Goal: Task Accomplishment & Management: Complete application form

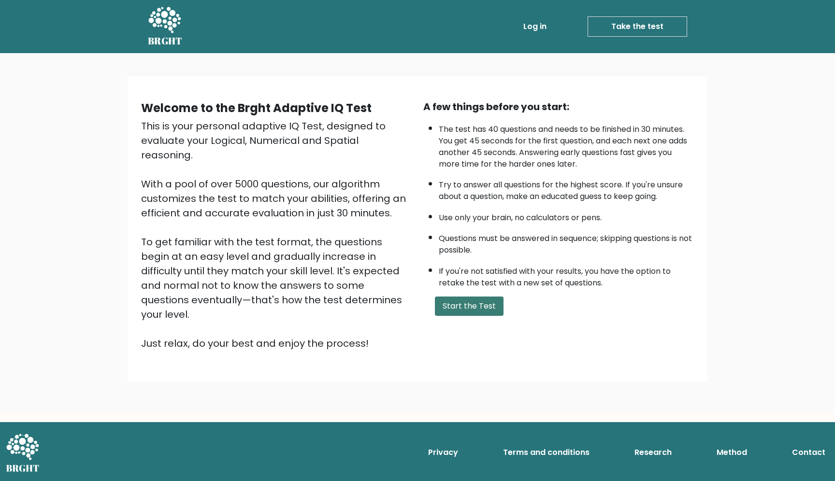
click at [463, 300] on button "Start the Test" at bounding box center [469, 306] width 69 height 19
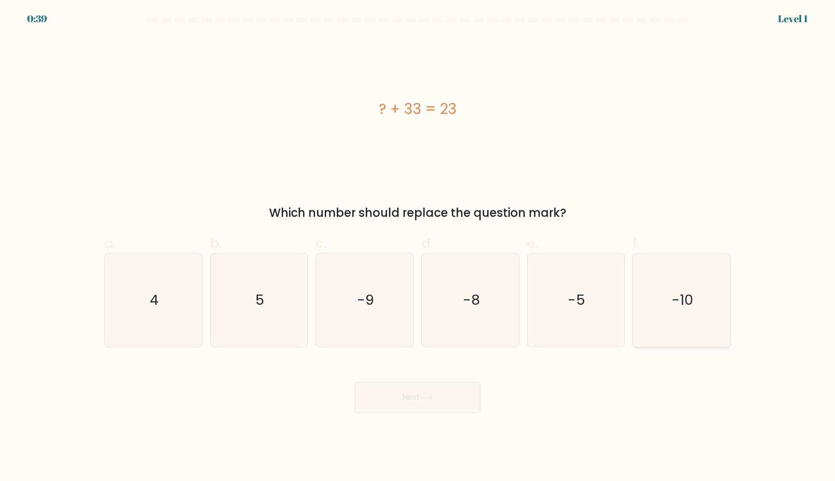
click at [687, 311] on icon "-10" at bounding box center [681, 300] width 93 height 93
click at [418, 247] on input "f. -10" at bounding box center [417, 244] width 0 height 6
radio input "true"
click at [420, 389] on button "Next" at bounding box center [418, 397] width 126 height 31
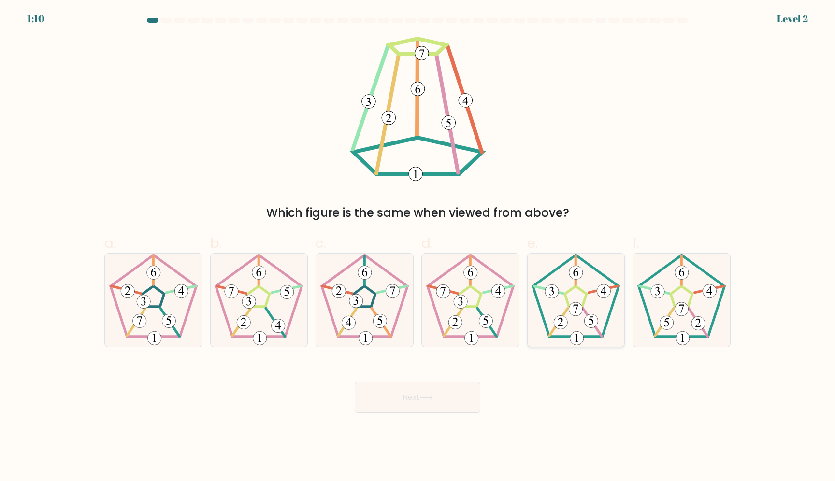
click at [572, 315] on icon at bounding box center [575, 300] width 93 height 93
click at [418, 247] on input "e." at bounding box center [417, 244] width 0 height 6
radio input "true"
click at [373, 436] on body "1:09 Level 2" at bounding box center [417, 240] width 835 height 481
click at [404, 399] on button "Next" at bounding box center [418, 397] width 126 height 31
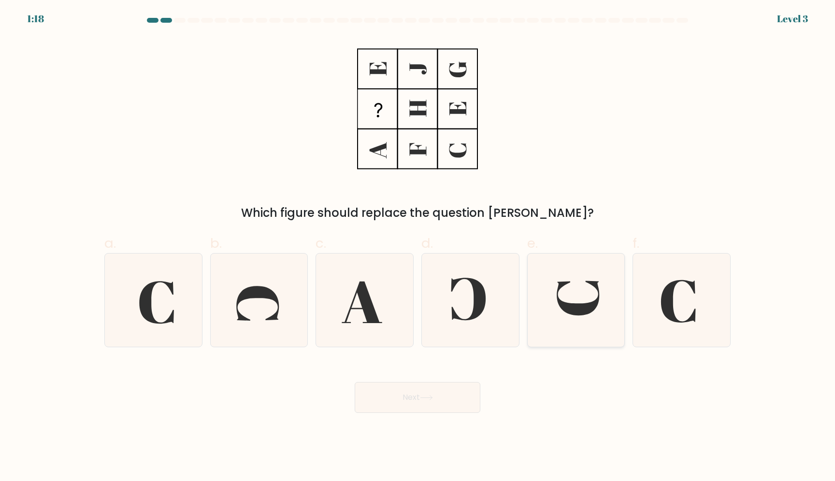
click at [574, 307] on icon at bounding box center [578, 298] width 43 height 35
click at [418, 247] on input "e." at bounding box center [417, 244] width 0 height 6
radio input "true"
click at [401, 392] on button "Next" at bounding box center [418, 397] width 126 height 31
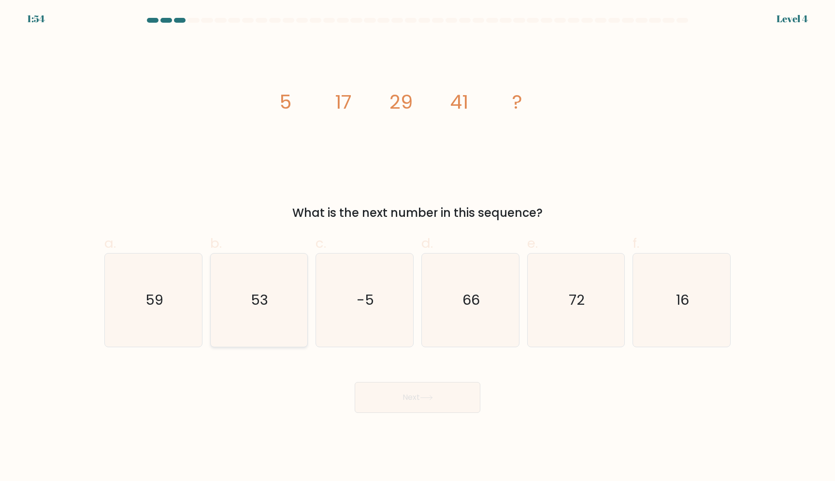
click at [249, 322] on icon "53" at bounding box center [258, 300] width 93 height 93
click at [417, 247] on input "b. 53" at bounding box center [417, 244] width 0 height 6
radio input "true"
click at [390, 393] on button "Next" at bounding box center [418, 397] width 126 height 31
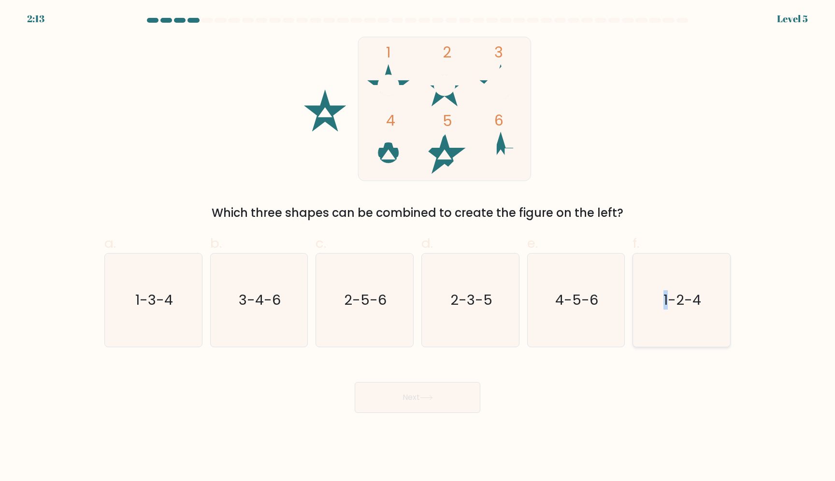
click at [666, 321] on icon "1-2-4" at bounding box center [681, 300] width 93 height 93
click at [707, 284] on icon "1-2-4" at bounding box center [681, 300] width 93 height 93
click at [418, 247] on input "f. 1-2-4" at bounding box center [417, 244] width 0 height 6
radio input "true"
click at [410, 403] on button "Next" at bounding box center [418, 397] width 126 height 31
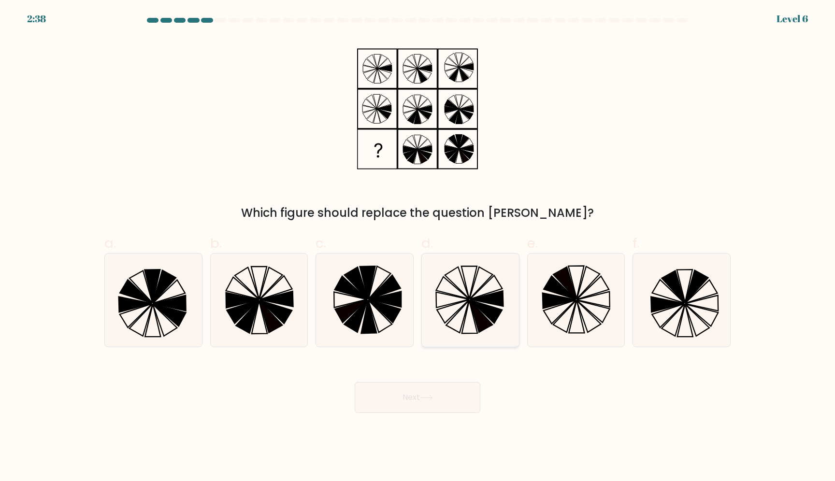
click at [465, 301] on icon at bounding box center [452, 299] width 33 height 15
click at [418, 247] on input "d." at bounding box center [417, 244] width 0 height 6
radio input "true"
click at [404, 401] on button "Next" at bounding box center [418, 397] width 126 height 31
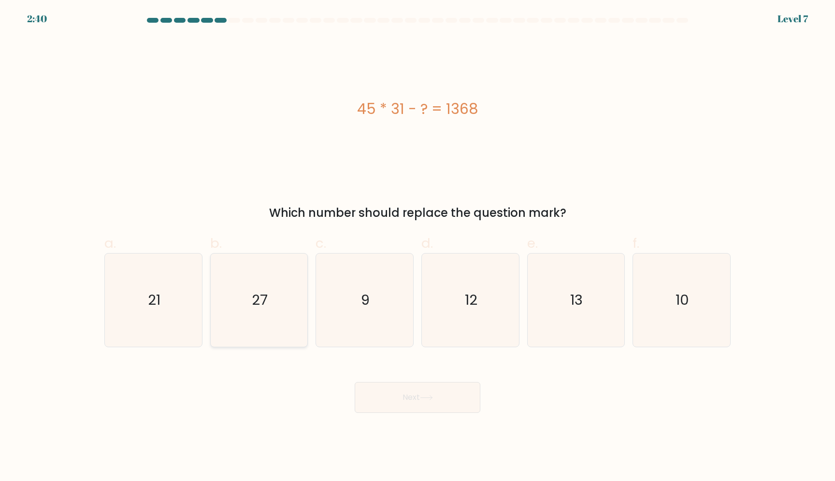
click at [283, 326] on icon "27" at bounding box center [258, 300] width 93 height 93
click at [417, 247] on input "b. 27" at bounding box center [417, 244] width 0 height 6
radio input "true"
click at [403, 407] on button "Next" at bounding box center [418, 397] width 126 height 31
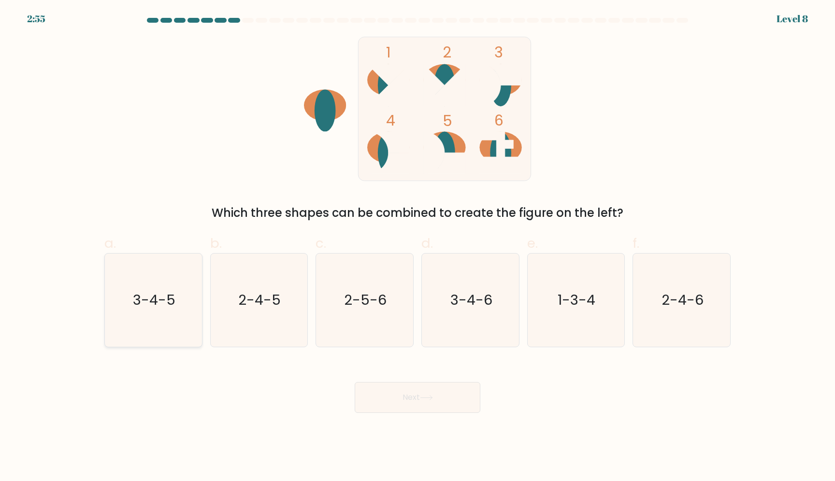
click at [134, 308] on text "3-4-5" at bounding box center [154, 299] width 43 height 19
click at [417, 247] on input "a. 3-4-5" at bounding box center [417, 244] width 0 height 6
radio input "true"
click at [397, 389] on button "Next" at bounding box center [418, 397] width 126 height 31
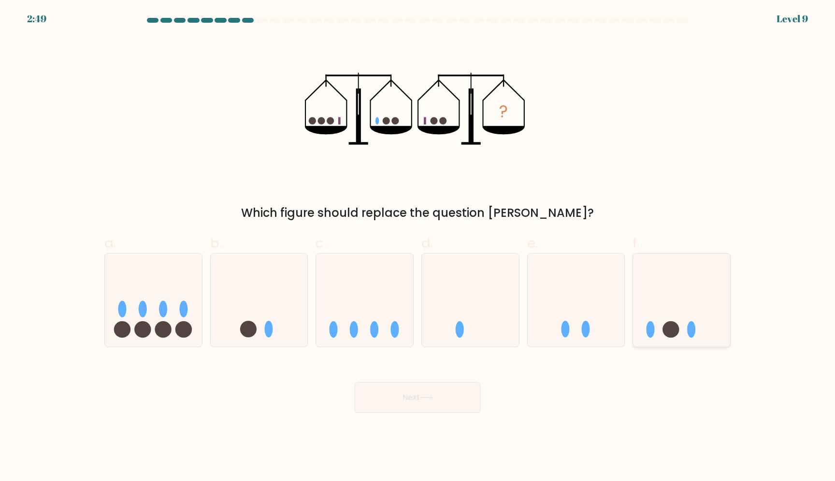
click at [704, 331] on icon at bounding box center [681, 300] width 97 height 80
click at [418, 247] on input "f." at bounding box center [417, 244] width 0 height 6
radio input "true"
click at [264, 294] on icon at bounding box center [259, 300] width 97 height 80
click at [417, 247] on input "b." at bounding box center [417, 244] width 0 height 6
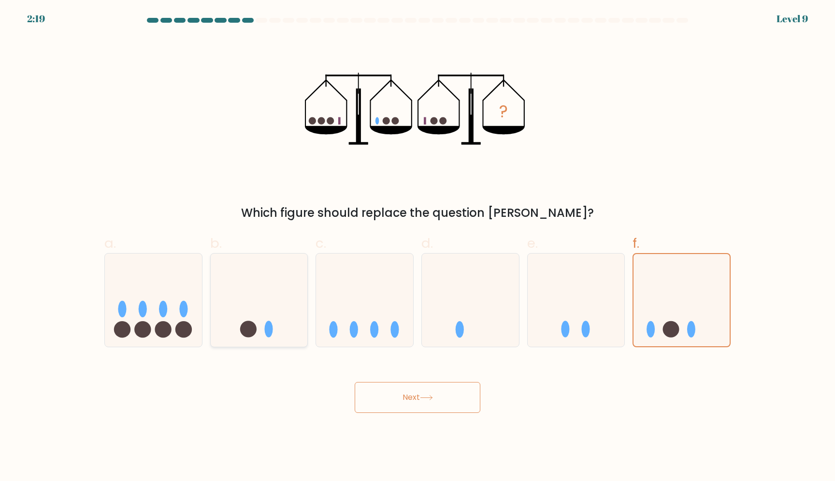
radio input "true"
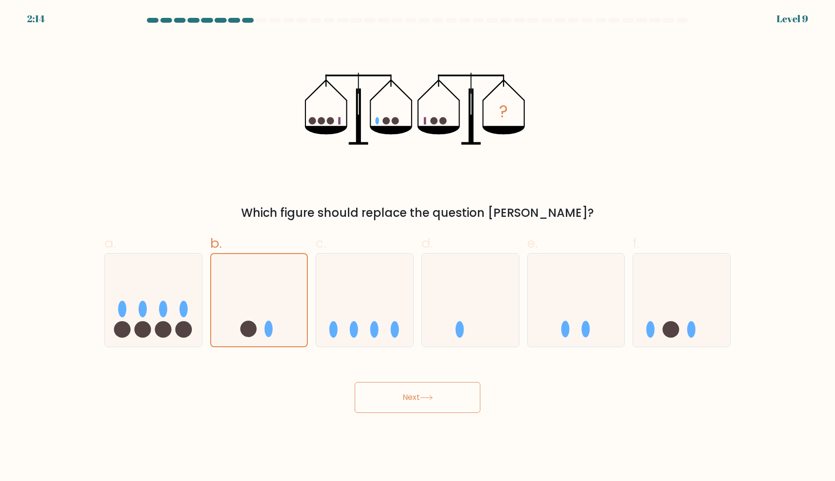
click at [410, 391] on button "Next" at bounding box center [418, 397] width 126 height 31
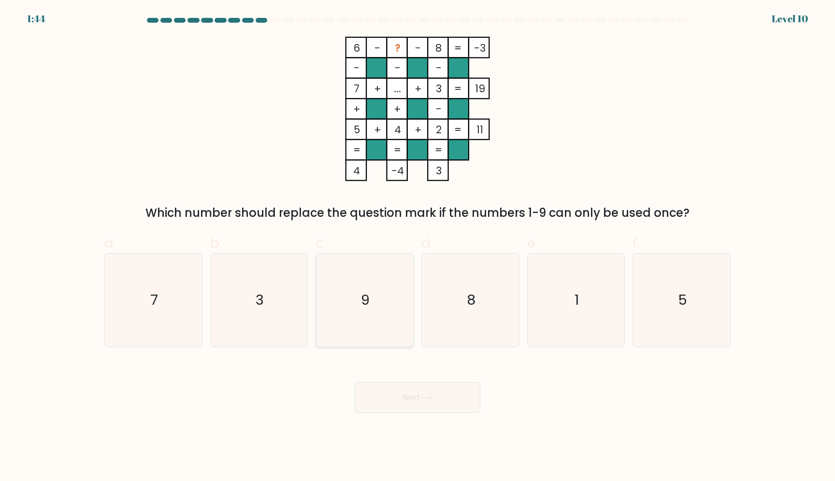
click at [350, 319] on icon "9" at bounding box center [364, 300] width 93 height 93
click at [417, 247] on input "c. 9" at bounding box center [417, 244] width 0 height 6
radio input "true"
click at [586, 303] on icon "1" at bounding box center [575, 300] width 93 height 93
click at [418, 247] on input "e. 1" at bounding box center [417, 244] width 0 height 6
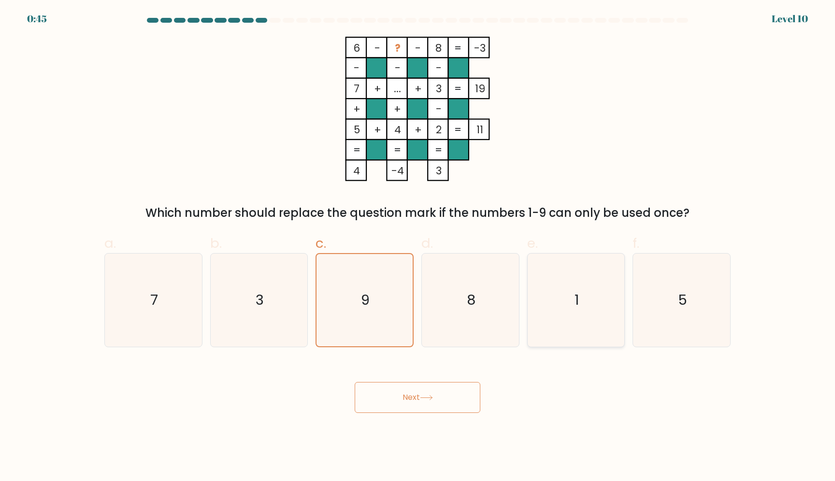
radio input "true"
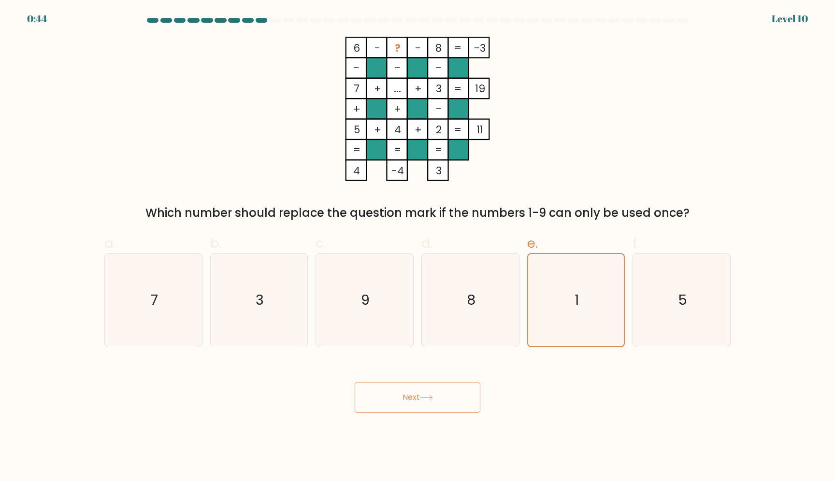
click at [394, 402] on button "Next" at bounding box center [418, 397] width 126 height 31
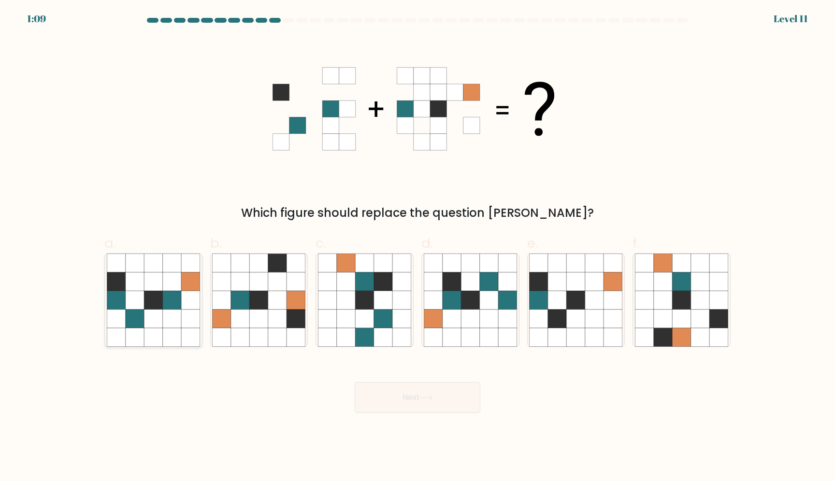
drag, startPoint x: 143, startPoint y: 293, endPoint x: 154, endPoint y: 295, distance: 11.2
click at [143, 293] on icon at bounding box center [135, 300] width 18 height 18
click at [417, 247] on input "a." at bounding box center [417, 244] width 0 height 6
radio input "true"
click at [411, 412] on button "Next" at bounding box center [418, 397] width 126 height 31
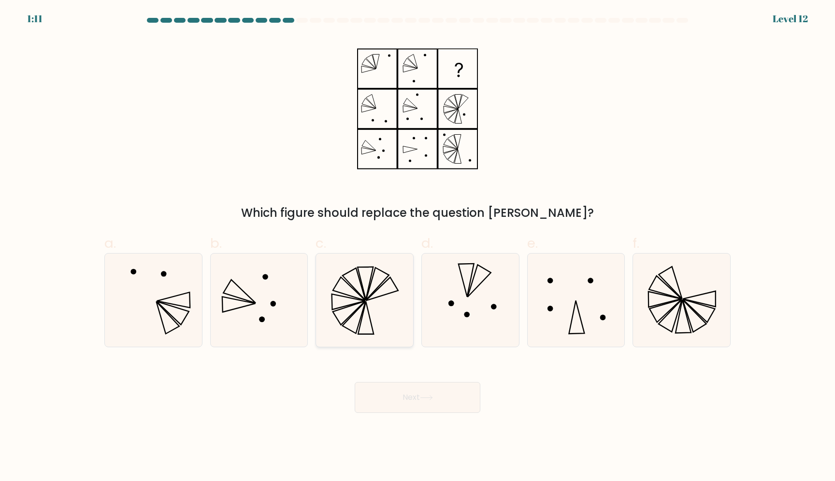
click at [362, 295] on icon at bounding box center [364, 300] width 93 height 93
click at [417, 247] on input "c." at bounding box center [417, 244] width 0 height 6
radio input "true"
click at [386, 399] on button "Next" at bounding box center [418, 397] width 126 height 31
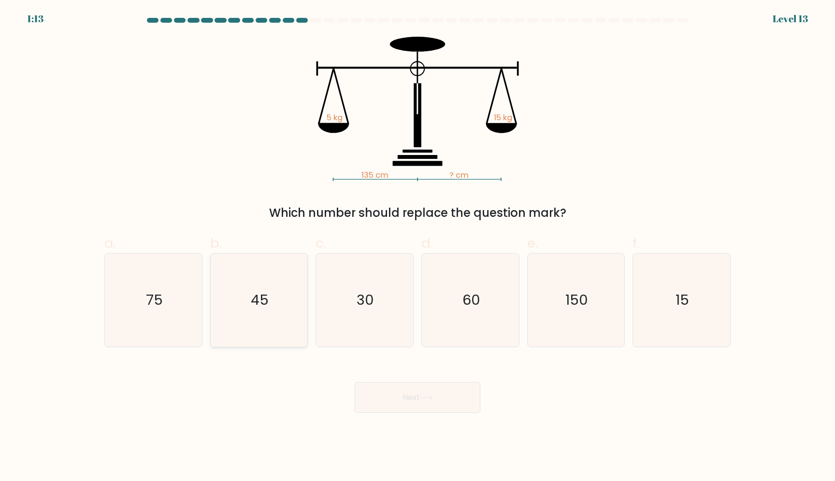
click at [266, 325] on icon "45" at bounding box center [258, 300] width 93 height 93
click at [417, 247] on input "b. 45" at bounding box center [417, 244] width 0 height 6
radio input "true"
click at [426, 402] on button "Next" at bounding box center [418, 397] width 126 height 31
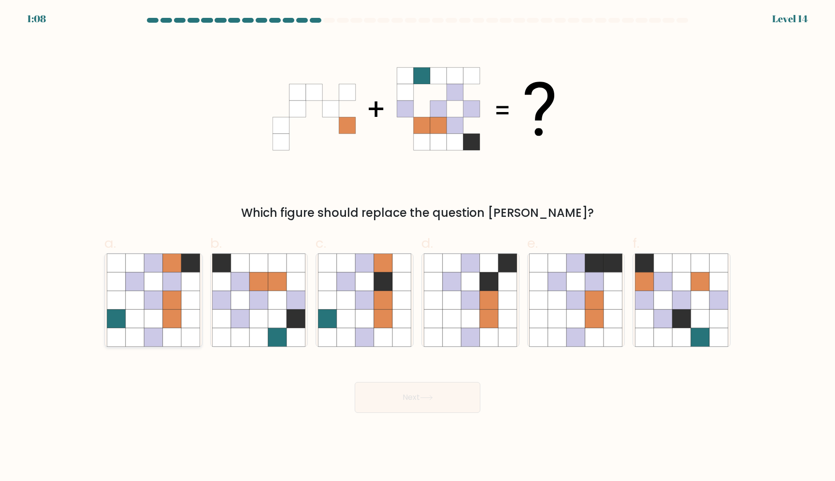
click at [143, 272] on icon at bounding box center [135, 263] width 18 height 18
click at [417, 247] on input "a." at bounding box center [417, 244] width 0 height 6
radio input "true"
click at [414, 398] on button "Next" at bounding box center [418, 397] width 126 height 31
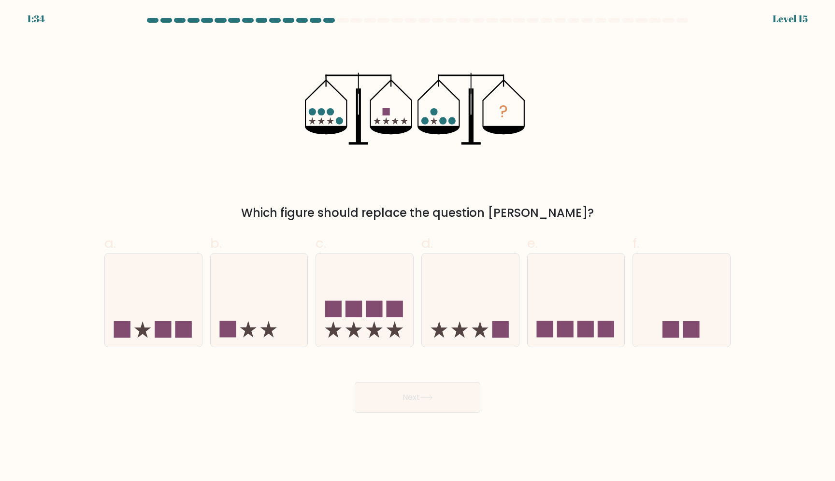
click at [571, 104] on div "? Which figure should replace the question mark?" at bounding box center [418, 129] width 638 height 185
drag, startPoint x: 295, startPoint y: 210, endPoint x: 559, endPoint y: 211, distance: 263.3
click at [559, 211] on div "Which figure should replace the question mark?" at bounding box center [417, 212] width 615 height 17
click at [373, 310] on rect at bounding box center [374, 309] width 16 height 16
click at [417, 247] on input "c." at bounding box center [417, 244] width 0 height 6
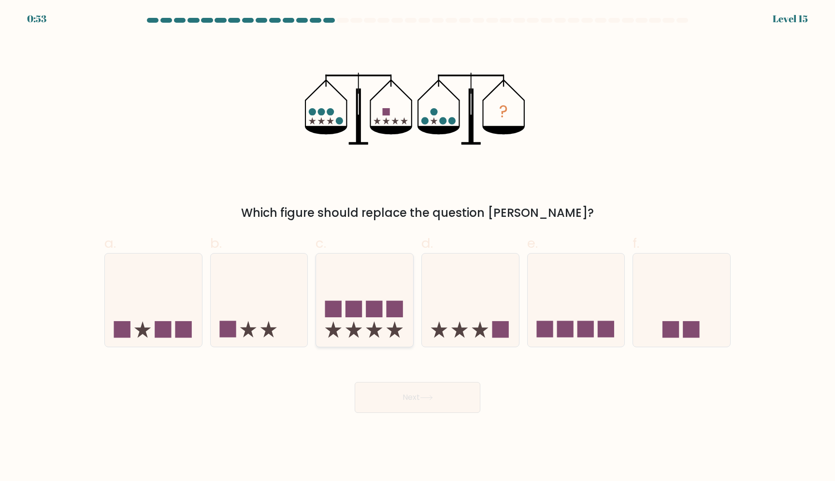
radio input "true"
click at [132, 320] on icon at bounding box center [153, 300] width 97 height 80
click at [417, 247] on input "a." at bounding box center [417, 244] width 0 height 6
radio input "true"
click at [396, 402] on button "Next" at bounding box center [418, 397] width 126 height 31
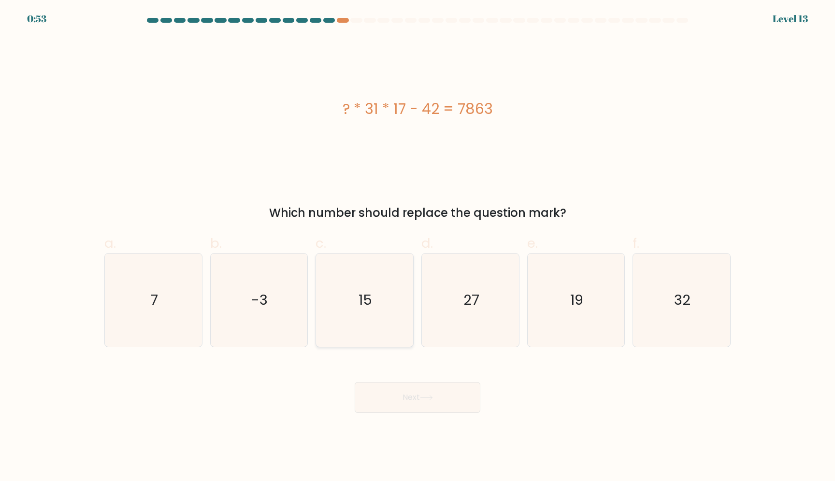
click at [329, 291] on icon "15" at bounding box center [364, 300] width 93 height 93
click at [417, 247] on input "c. 15" at bounding box center [417, 244] width 0 height 6
radio input "true"
click at [411, 400] on button "Next" at bounding box center [418, 397] width 126 height 31
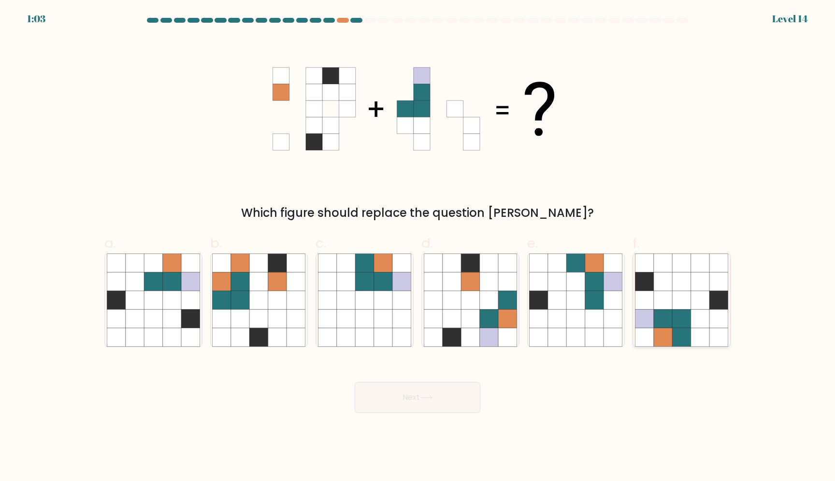
click at [667, 324] on icon at bounding box center [663, 319] width 18 height 18
click at [418, 247] on input "f." at bounding box center [417, 244] width 0 height 6
radio input "true"
click at [399, 404] on button "Next" at bounding box center [418, 397] width 126 height 31
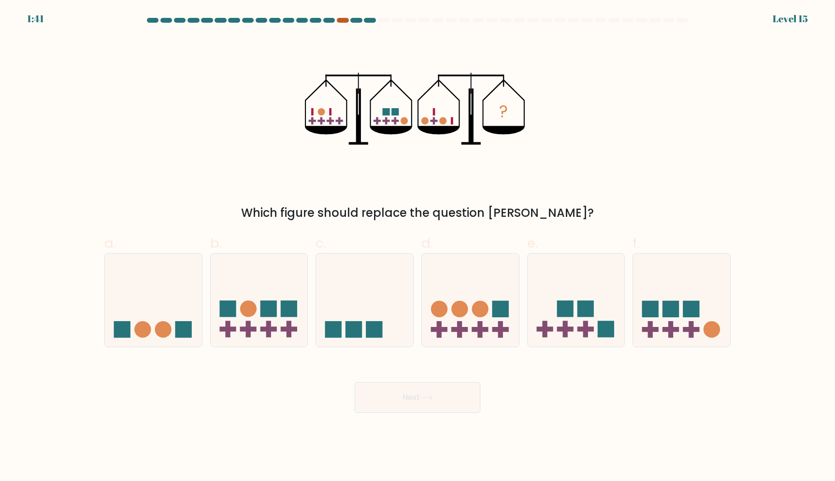
click at [343, 20] on div at bounding box center [343, 20] width 12 height 5
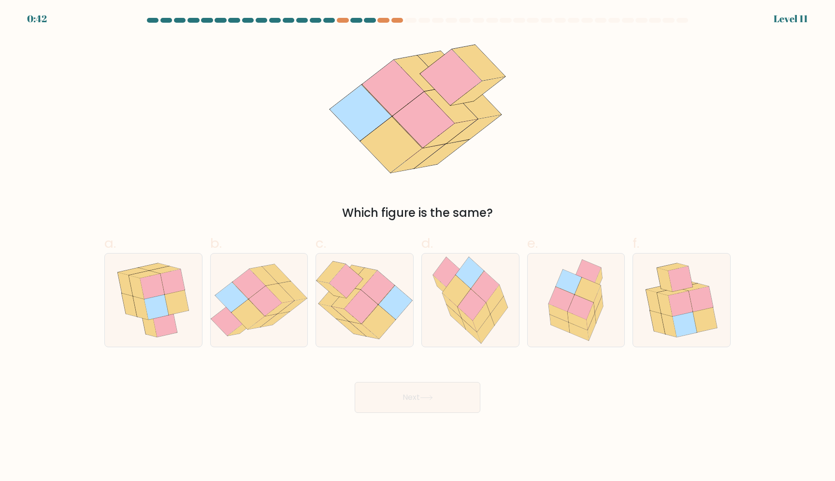
click at [670, 0] on html "0:42 Level 11" at bounding box center [417, 240] width 835 height 481
click at [42, 21] on form at bounding box center [417, 215] width 835 height 395
drag, startPoint x: 41, startPoint y: 21, endPoint x: 48, endPoint y: 19, distance: 6.9
click at [41, 21] on form at bounding box center [417, 215] width 835 height 395
drag, startPoint x: 48, startPoint y: 19, endPoint x: 160, endPoint y: 57, distance: 118.7
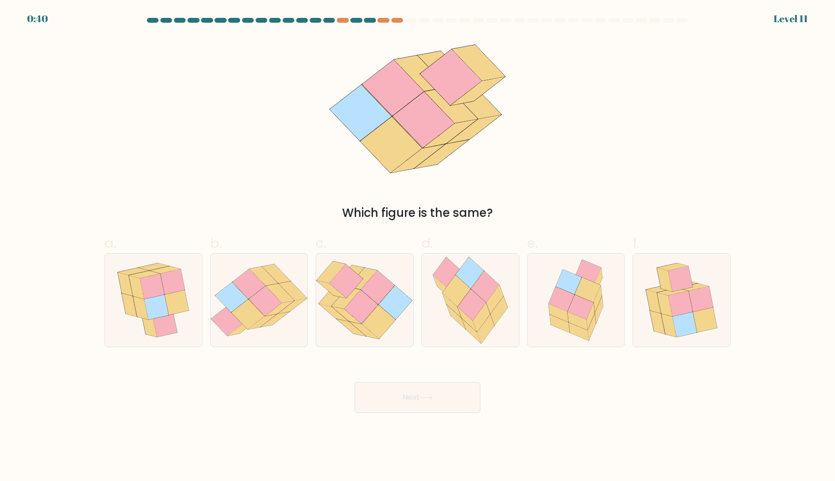
click at [96, 40] on form at bounding box center [417, 215] width 835 height 395
